Goal: Task Accomplishment & Management: Manage account settings

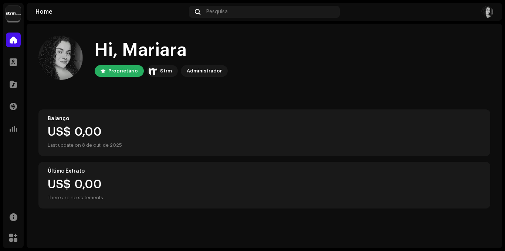
click at [7, 15] on img at bounding box center [13, 13] width 15 height 15
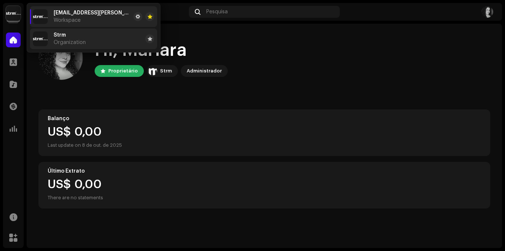
click at [101, 34] on li "Strm Organization" at bounding box center [93, 38] width 127 height 21
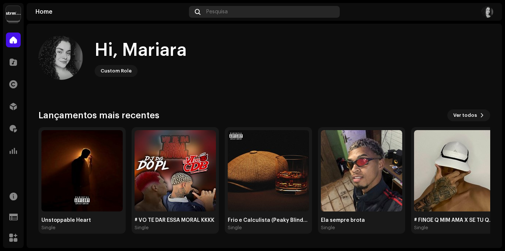
click at [266, 11] on div "Pesquisa" at bounding box center [264, 12] width 151 height 12
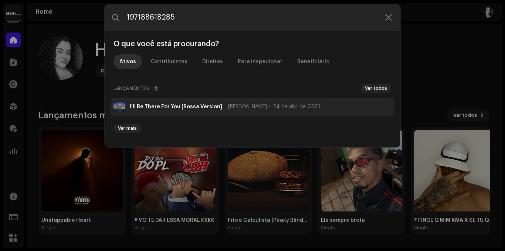
type input "197188618285"
click at [225, 111] on li "I'll Be There For You [Bossa Version] [PERSON_NAME] 24 de abr. de 2023" at bounding box center [253, 107] width 284 height 18
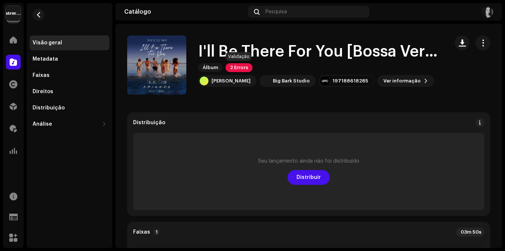
click at [243, 69] on span "2 Errors" at bounding box center [239, 67] width 27 height 9
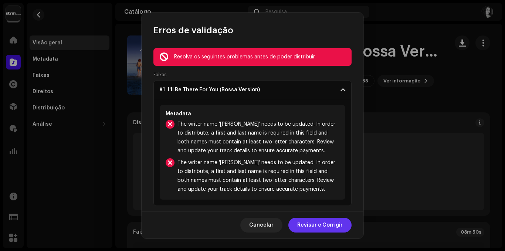
click at [326, 224] on span "Revisar e Corrigir" at bounding box center [320, 225] width 46 height 15
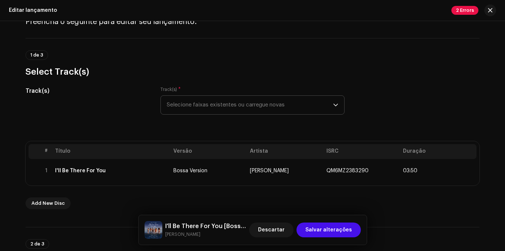
scroll to position [37, 0]
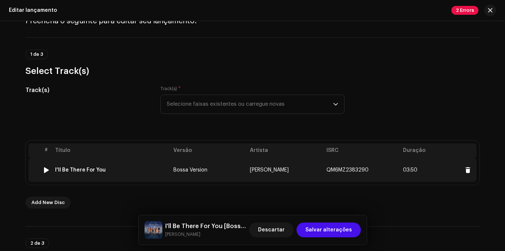
click at [243, 175] on td "Bossa Version" at bounding box center [209, 170] width 77 height 24
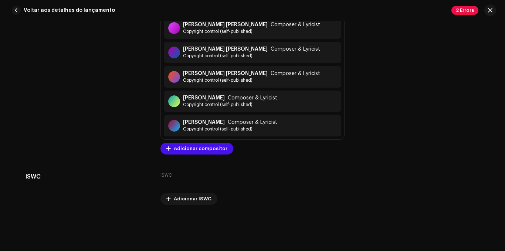
scroll to position [1638, 0]
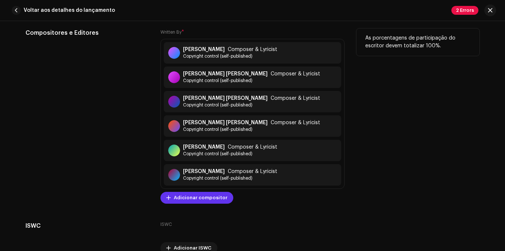
click at [199, 198] on span "Adicionar compositor" at bounding box center [201, 198] width 54 height 15
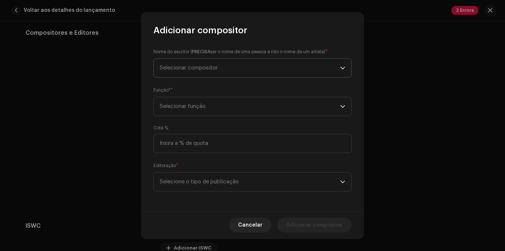
click at [220, 63] on span "Selecionar compositor" at bounding box center [250, 68] width 181 height 18
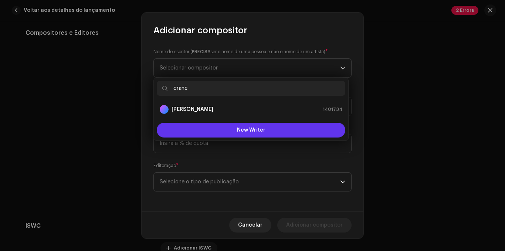
type input "crane"
click at [259, 133] on button "New Writer" at bounding box center [251, 130] width 189 height 15
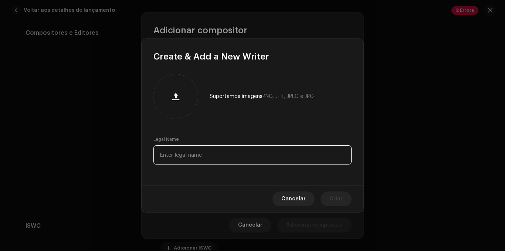
click at [255, 156] on input "text" at bounding box center [253, 154] width 198 height 19
type input "[PERSON_NAME]"
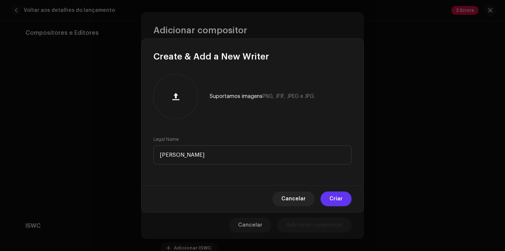
click at [343, 196] on button "Criar" at bounding box center [336, 199] width 31 height 15
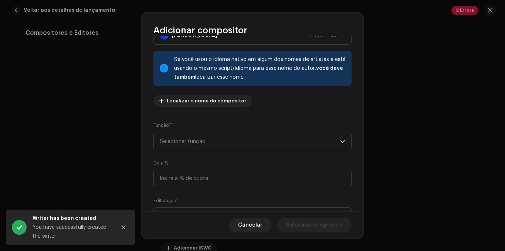
scroll to position [69, 0]
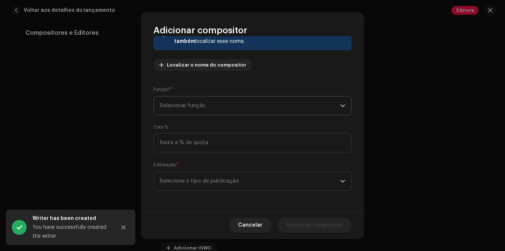
click at [331, 107] on span "Selecionar função" at bounding box center [250, 106] width 181 height 18
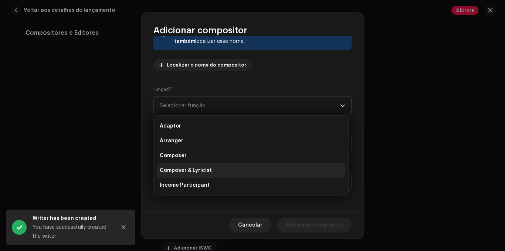
click at [215, 175] on li "Composer & Lyricist" at bounding box center [251, 170] width 189 height 15
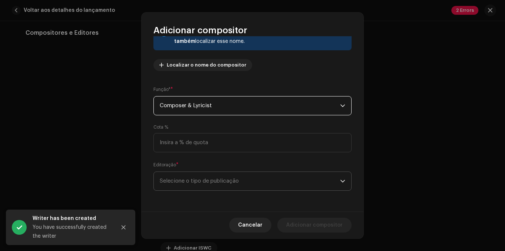
click at [286, 181] on span "Selecione o tipo de publicação" at bounding box center [250, 181] width 181 height 18
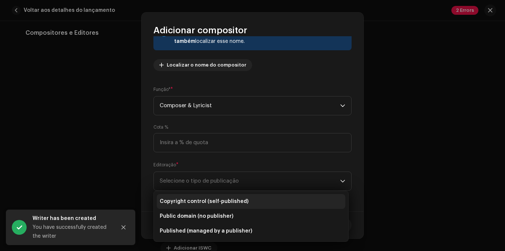
click at [209, 198] on span "Copyright control (self-published)" at bounding box center [204, 201] width 89 height 7
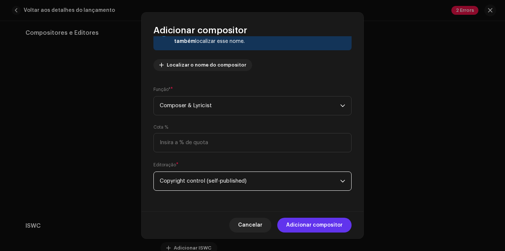
click at [327, 226] on span "Adicionar compositor" at bounding box center [314, 225] width 57 height 15
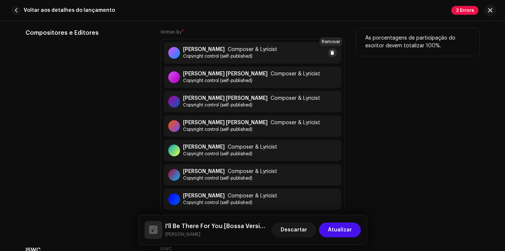
click at [328, 54] on button at bounding box center [332, 52] width 9 height 9
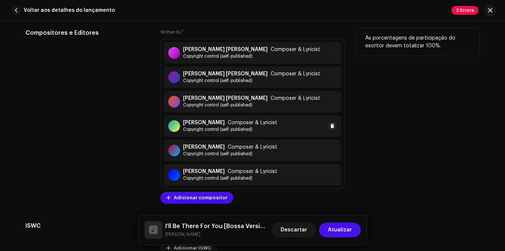
click at [232, 126] on div "[PERSON_NAME] Composer & Lyricist Copyright control (self-published)" at bounding box center [230, 126] width 94 height 13
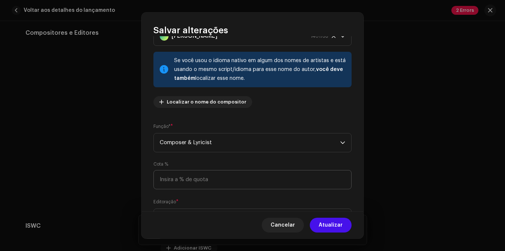
scroll to position [0, 0]
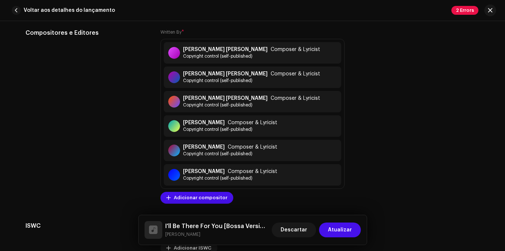
click at [397, 88] on div "Salvar alterações Nome do escritor ( PRECISA ser o nome de [PERSON_NAME] e não …" at bounding box center [252, 125] width 505 height 251
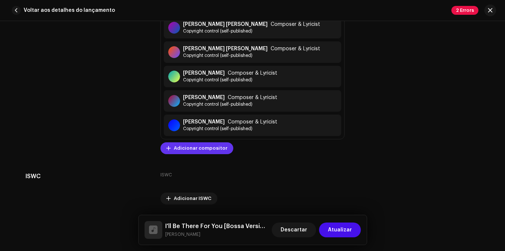
scroll to position [1675, 0]
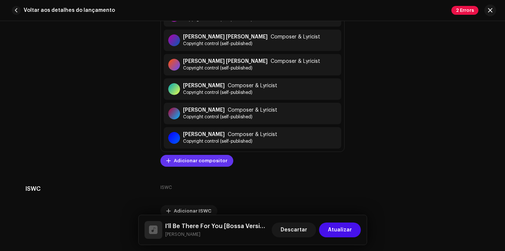
click at [181, 164] on span "Adicionar compositor" at bounding box center [201, 161] width 54 height 15
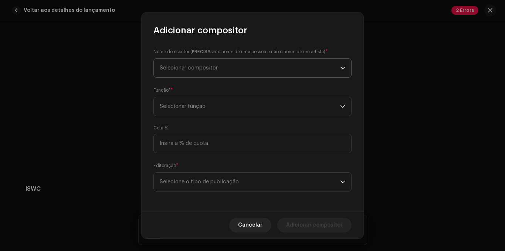
click at [191, 68] on span "Selecionar compositor" at bounding box center [189, 68] width 58 height 6
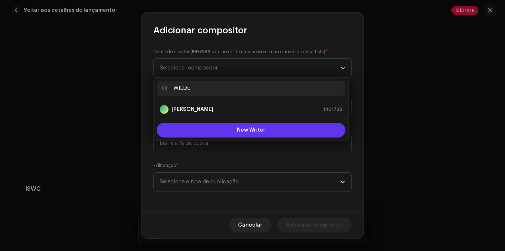
type input "WILDE"
click at [250, 131] on span "New Writer" at bounding box center [251, 130] width 28 height 5
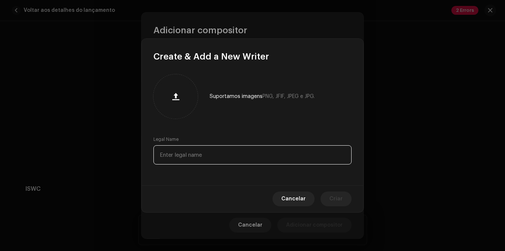
click at [198, 156] on input "text" at bounding box center [253, 154] width 198 height 19
type input "[PERSON_NAME]"
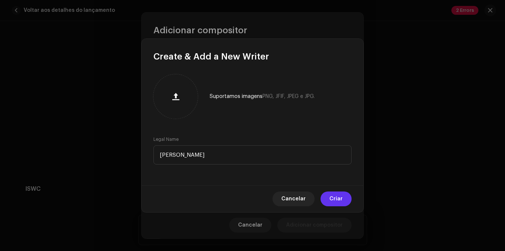
click at [336, 206] on span "Criar" at bounding box center [336, 199] width 13 height 15
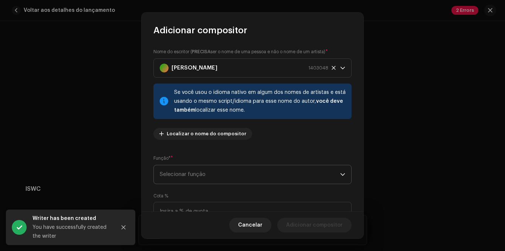
click at [301, 173] on span "Selecionar função" at bounding box center [250, 174] width 181 height 18
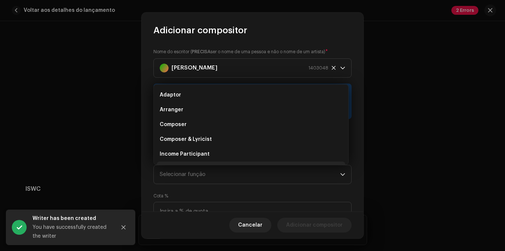
scroll to position [12, 0]
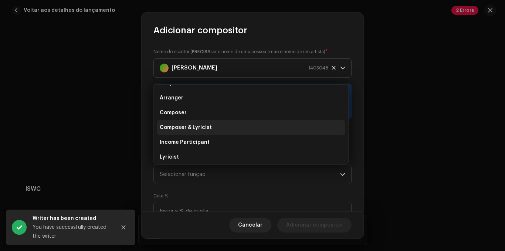
click at [208, 122] on li "Composer & Lyricist" at bounding box center [251, 127] width 189 height 15
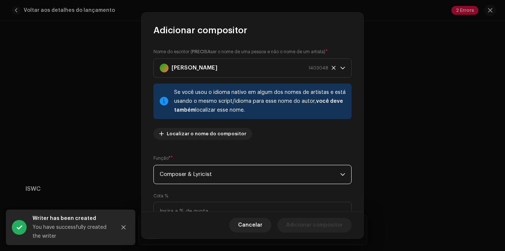
scroll to position [69, 0]
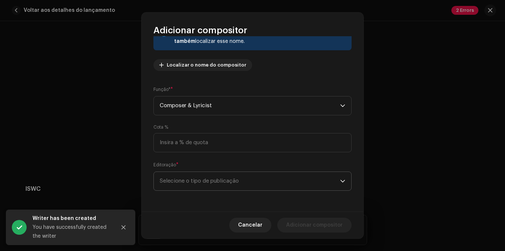
click at [269, 182] on span "Selecione o tipo de publicação" at bounding box center [250, 181] width 181 height 18
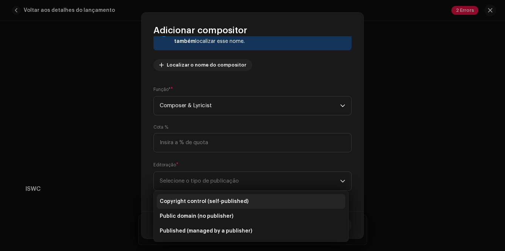
click at [209, 197] on li "Copyright control (self-published)" at bounding box center [251, 201] width 189 height 15
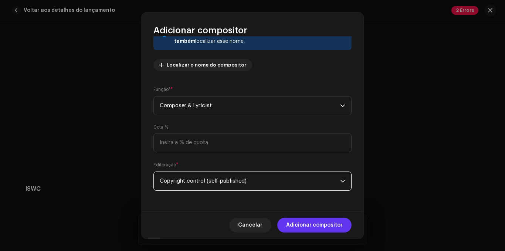
click at [307, 224] on span "Adicionar compositor" at bounding box center [314, 225] width 57 height 15
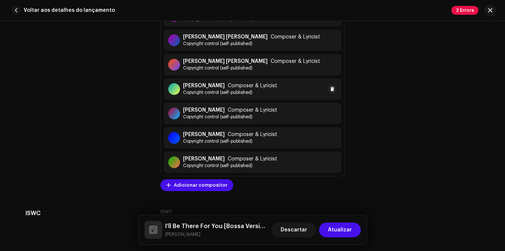
click at [239, 96] on div "[PERSON_NAME] Composer & Lyricist Copyright control (self-published)" at bounding box center [253, 88] width 178 height 21
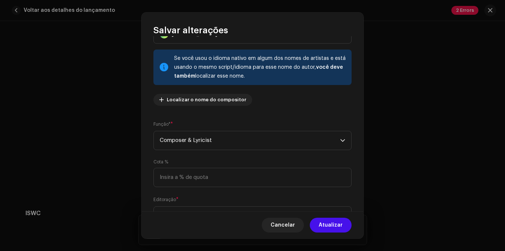
scroll to position [0, 0]
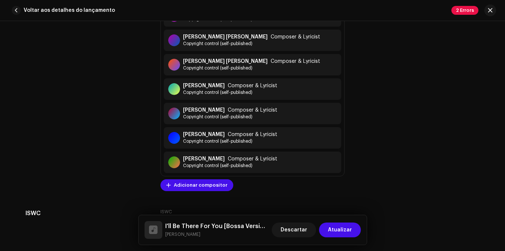
click at [441, 150] on div "Salvar alterações Nome do escritor ( PRECISA ser o nome de [PERSON_NAME] e não …" at bounding box center [252, 125] width 505 height 251
click at [333, 88] on button at bounding box center [332, 89] width 9 height 9
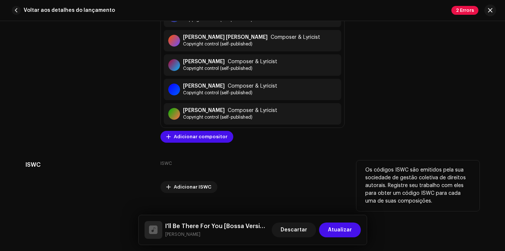
scroll to position [1712, 0]
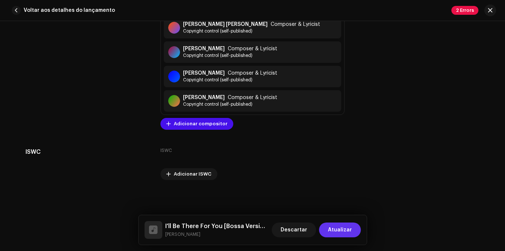
click at [334, 229] on span "Atualizar" at bounding box center [340, 230] width 24 height 15
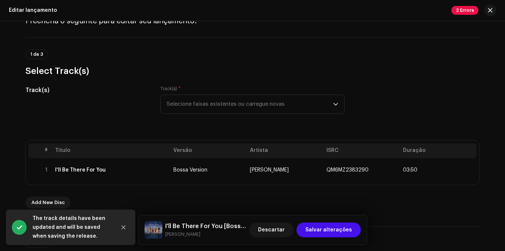
click at [334, 229] on span "Salvar alterações" at bounding box center [329, 230] width 47 height 15
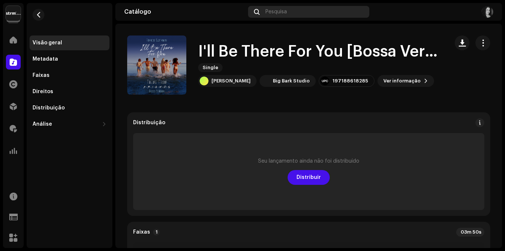
click at [283, 8] on div "Pesquisa" at bounding box center [308, 12] width 121 height 12
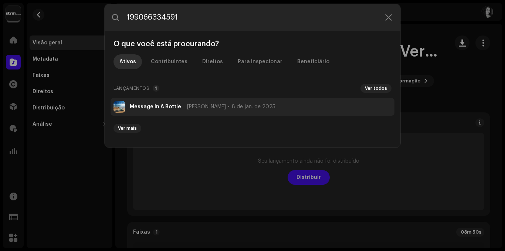
type input "199066334591"
click at [249, 108] on span "8 de jan. de 2025" at bounding box center [254, 107] width 44 height 6
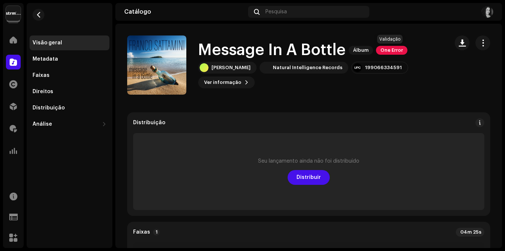
click at [388, 53] on span "One Error" at bounding box center [391, 50] width 31 height 9
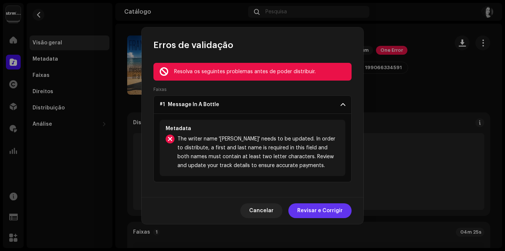
click at [328, 210] on span "Revisar e Corrigir" at bounding box center [320, 210] width 46 height 15
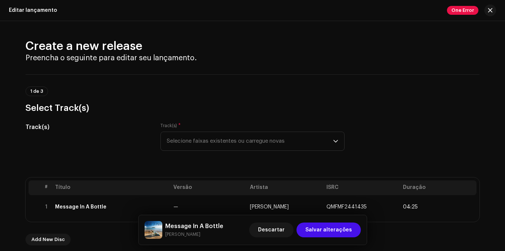
scroll to position [74, 0]
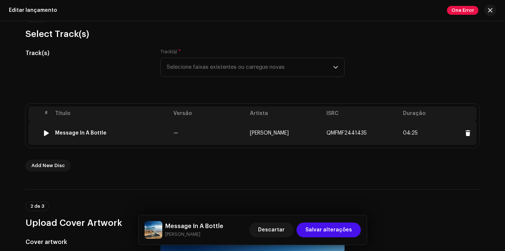
click at [310, 132] on td "[PERSON_NAME]" at bounding box center [285, 133] width 77 height 24
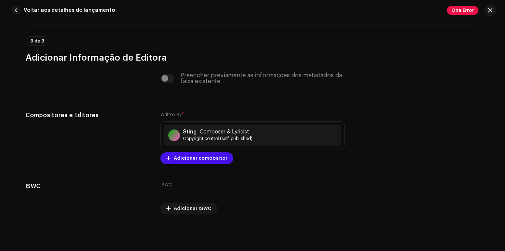
scroll to position [1590, 0]
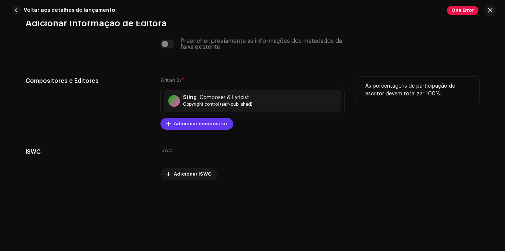
click at [210, 124] on span "Adicionar compositor" at bounding box center [201, 124] width 54 height 15
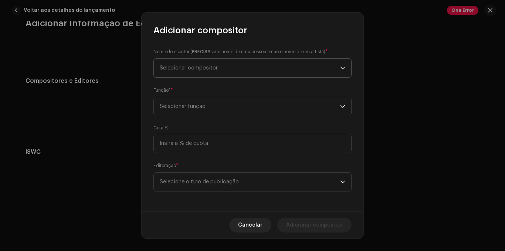
click at [198, 61] on span "Selecionar compositor" at bounding box center [250, 68] width 181 height 18
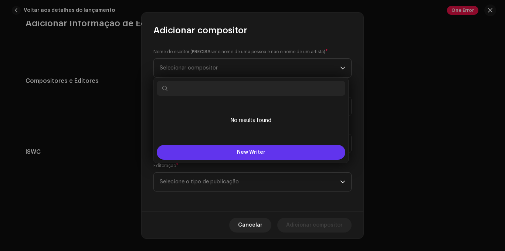
click at [262, 152] on span "New Writer" at bounding box center [251, 152] width 28 height 5
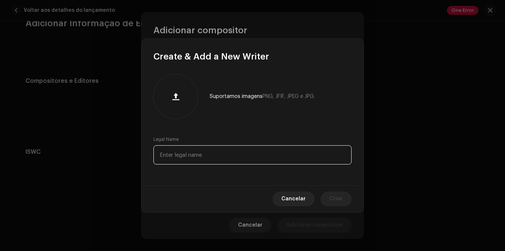
click at [262, 152] on input "text" at bounding box center [253, 154] width 198 height 19
type input "s"
type input "STING COMPOSER"
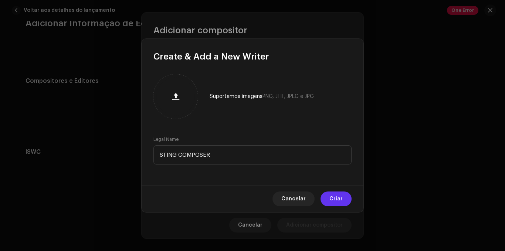
click at [338, 195] on span "Criar" at bounding box center [336, 199] width 13 height 15
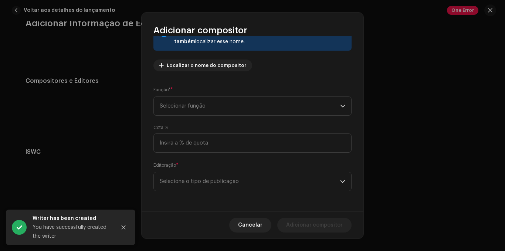
scroll to position [69, 0]
click at [316, 106] on span "Selecionar função" at bounding box center [250, 106] width 181 height 18
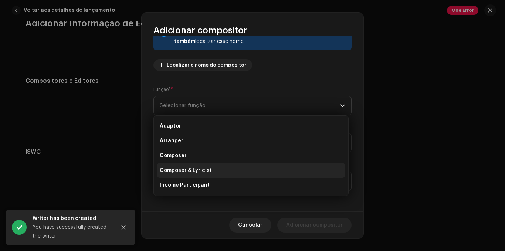
click at [216, 175] on li "Composer & Lyricist" at bounding box center [251, 170] width 189 height 15
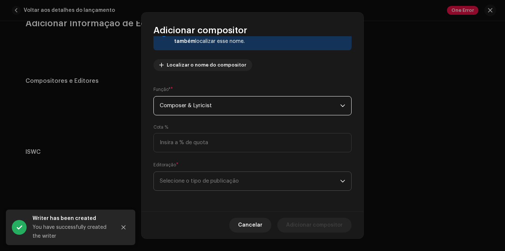
click at [276, 185] on span "Selecione o tipo de publicação" at bounding box center [250, 181] width 181 height 18
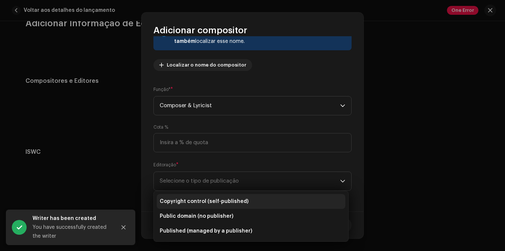
click at [240, 198] on span "Copyright control (self-published)" at bounding box center [204, 201] width 89 height 7
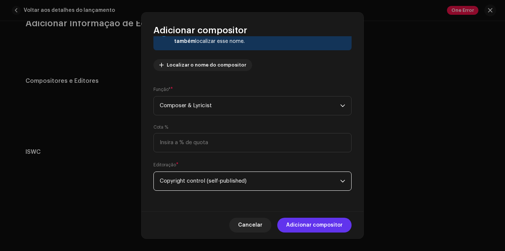
click at [318, 229] on span "Adicionar compositor" at bounding box center [314, 225] width 57 height 15
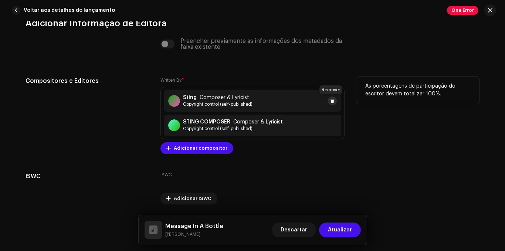
click at [333, 100] on span at bounding box center [332, 101] width 4 height 6
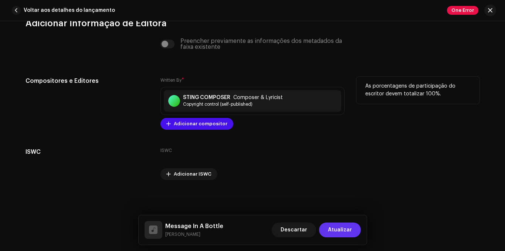
click at [336, 232] on span "Atualizar" at bounding box center [340, 230] width 24 height 15
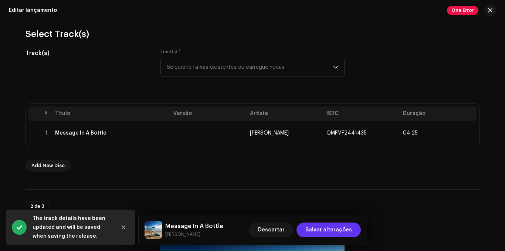
click at [339, 228] on span "Salvar alterações" at bounding box center [329, 230] width 47 height 15
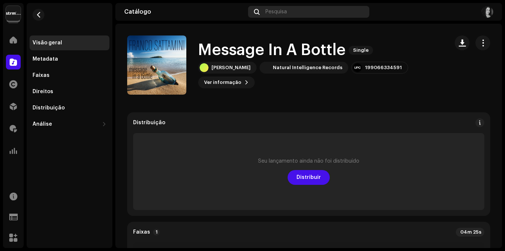
click at [282, 11] on span "Pesquisa" at bounding box center [276, 12] width 21 height 6
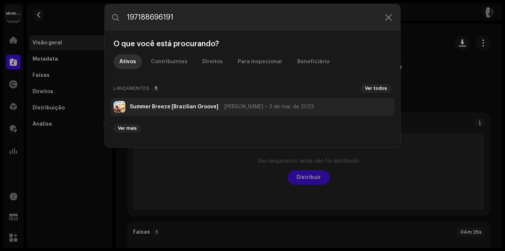
type input "197188696191"
click at [279, 107] on span "3 de mai. de 2023" at bounding box center [291, 107] width 45 height 6
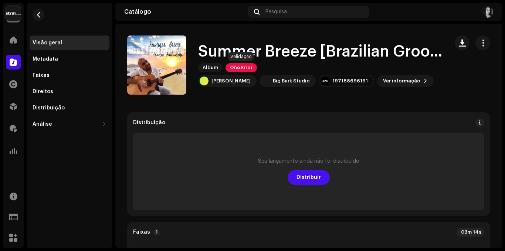
click at [250, 65] on span "One Error" at bounding box center [241, 67] width 31 height 9
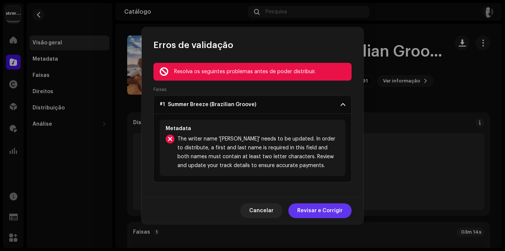
click at [339, 213] on span "Revisar e Corrigir" at bounding box center [320, 210] width 46 height 15
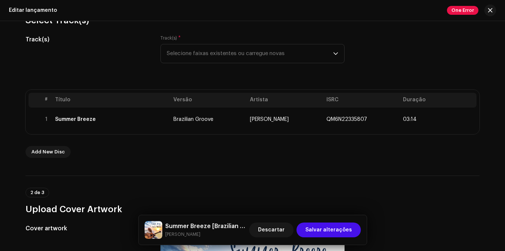
scroll to position [148, 0]
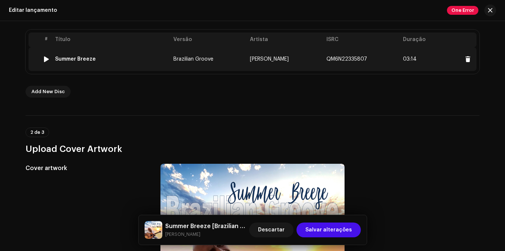
click at [195, 54] on td "Brazilian Groove" at bounding box center [209, 59] width 77 height 24
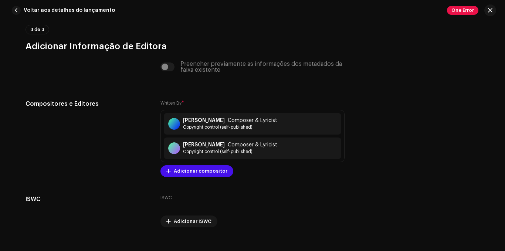
scroll to position [1591, 0]
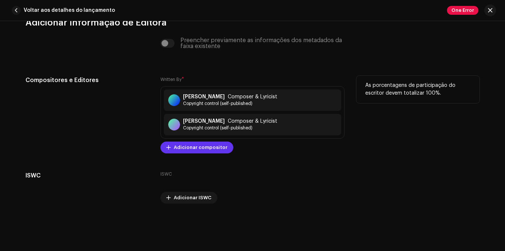
click at [203, 147] on span "Adicionar compositor" at bounding box center [201, 147] width 54 height 15
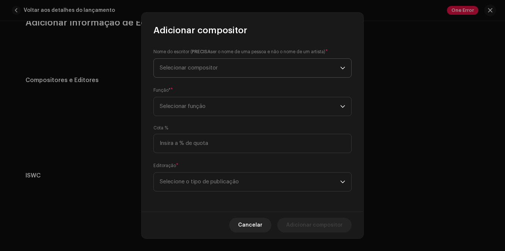
click at [248, 69] on span "Selecionar compositor" at bounding box center [250, 68] width 181 height 18
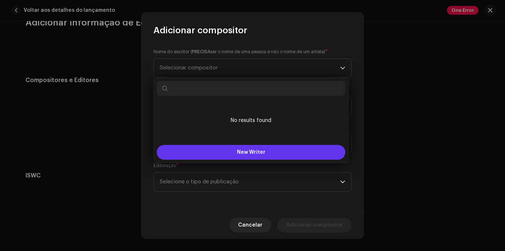
click at [245, 154] on span "New Writer" at bounding box center [251, 152] width 28 height 5
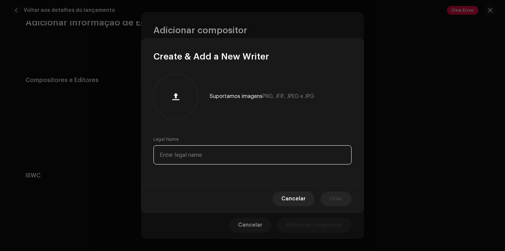
click at [240, 154] on input "text" at bounding box center [253, 154] width 198 height 19
type input "[PERSON_NAME]"
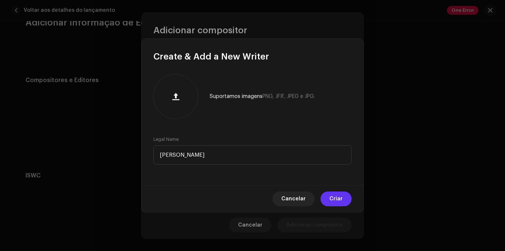
click at [338, 203] on span "Criar" at bounding box center [336, 199] width 13 height 15
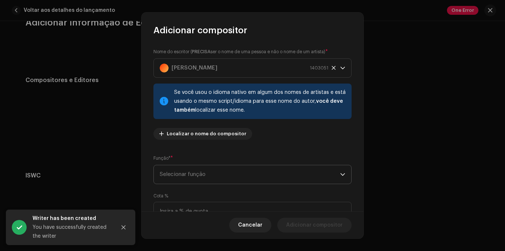
click at [321, 179] on span "Selecionar função" at bounding box center [250, 174] width 181 height 18
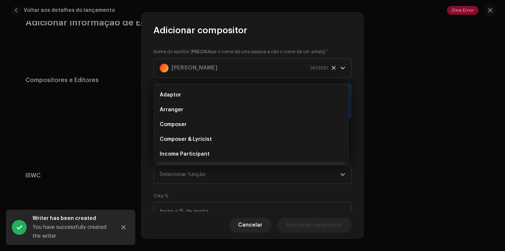
scroll to position [12, 0]
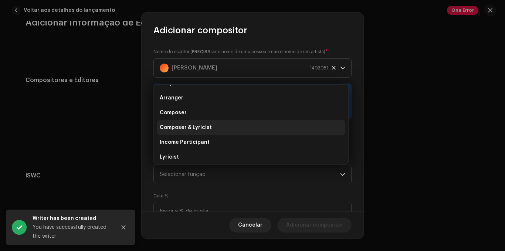
click at [240, 126] on li "Composer & Lyricist" at bounding box center [251, 127] width 189 height 15
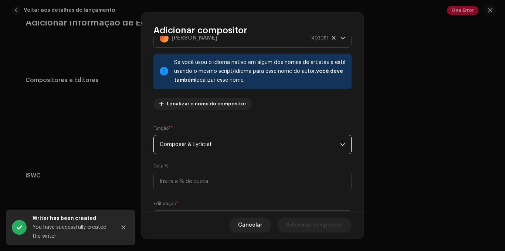
scroll to position [69, 0]
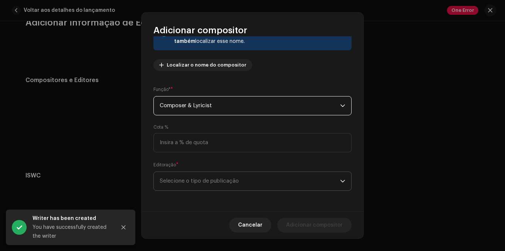
click at [341, 180] on icon "dropdown trigger" at bounding box center [343, 181] width 4 height 3
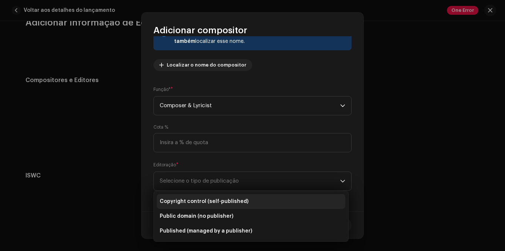
click at [198, 199] on span "Copyright control (self-published)" at bounding box center [204, 201] width 89 height 7
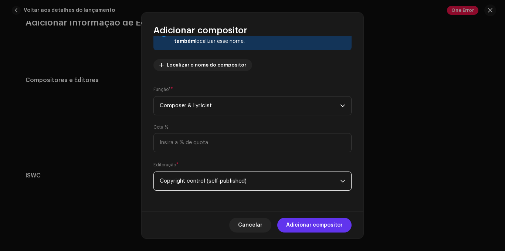
click at [297, 224] on span "Adicionar compositor" at bounding box center [314, 225] width 57 height 15
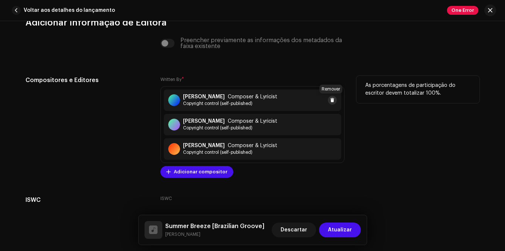
click at [331, 99] on span at bounding box center [332, 100] width 4 height 6
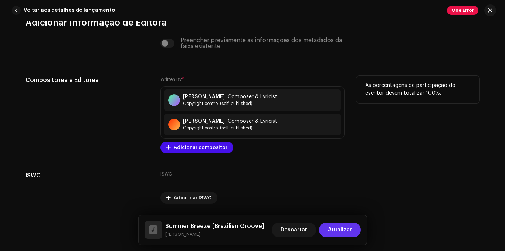
click at [343, 234] on span "Atualizar" at bounding box center [340, 230] width 24 height 15
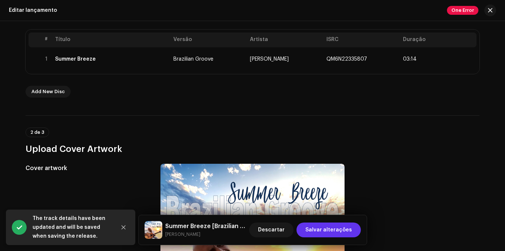
click at [326, 233] on span "Salvar alterações" at bounding box center [329, 230] width 47 height 15
